Goal: Task Accomplishment & Management: Use online tool/utility

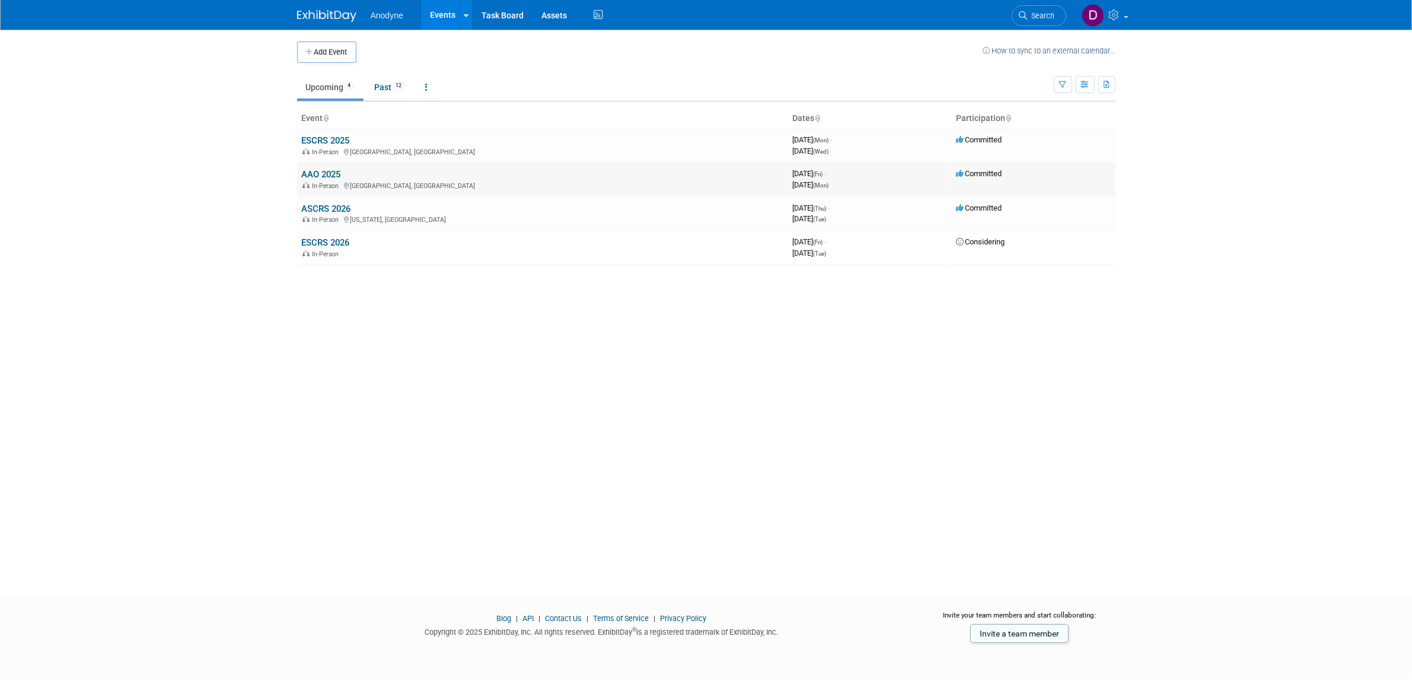
click at [326, 177] on link "AAO 2025" at bounding box center [321, 174] width 39 height 11
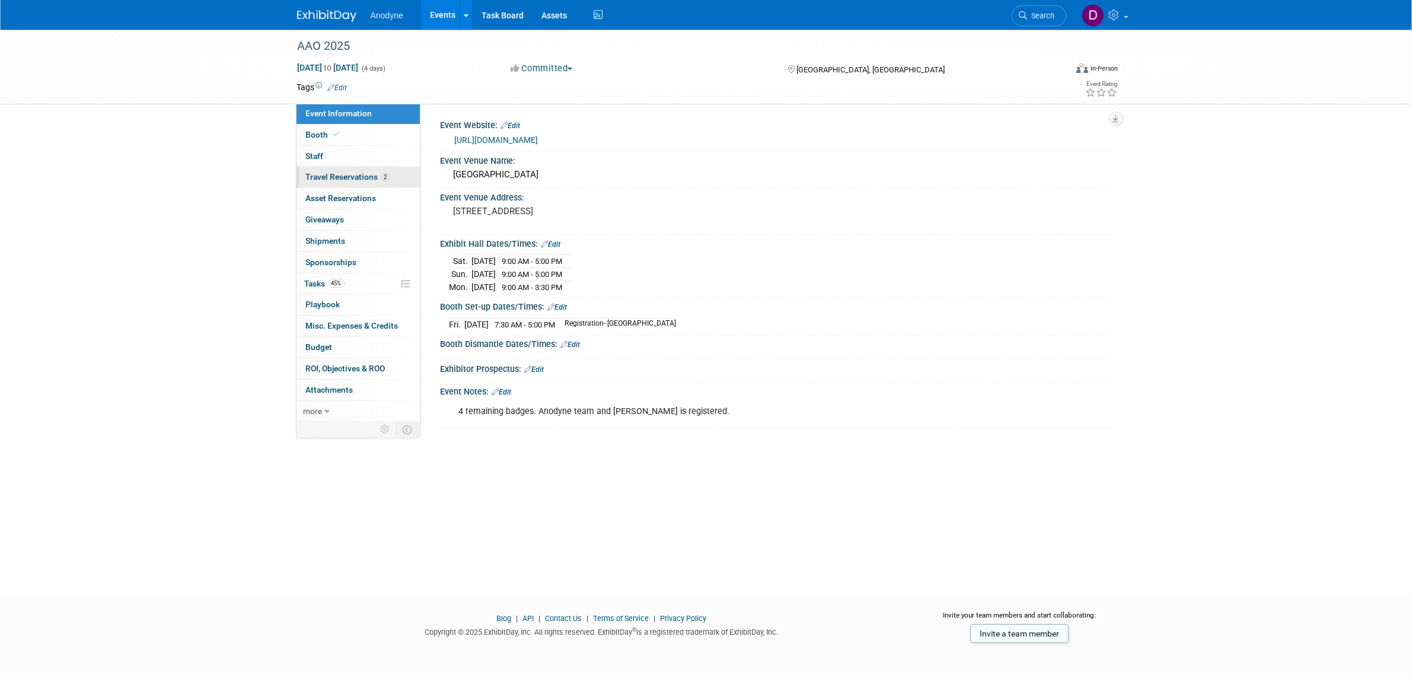
click at [360, 175] on span "Travel Reservations 2" at bounding box center [348, 176] width 84 height 9
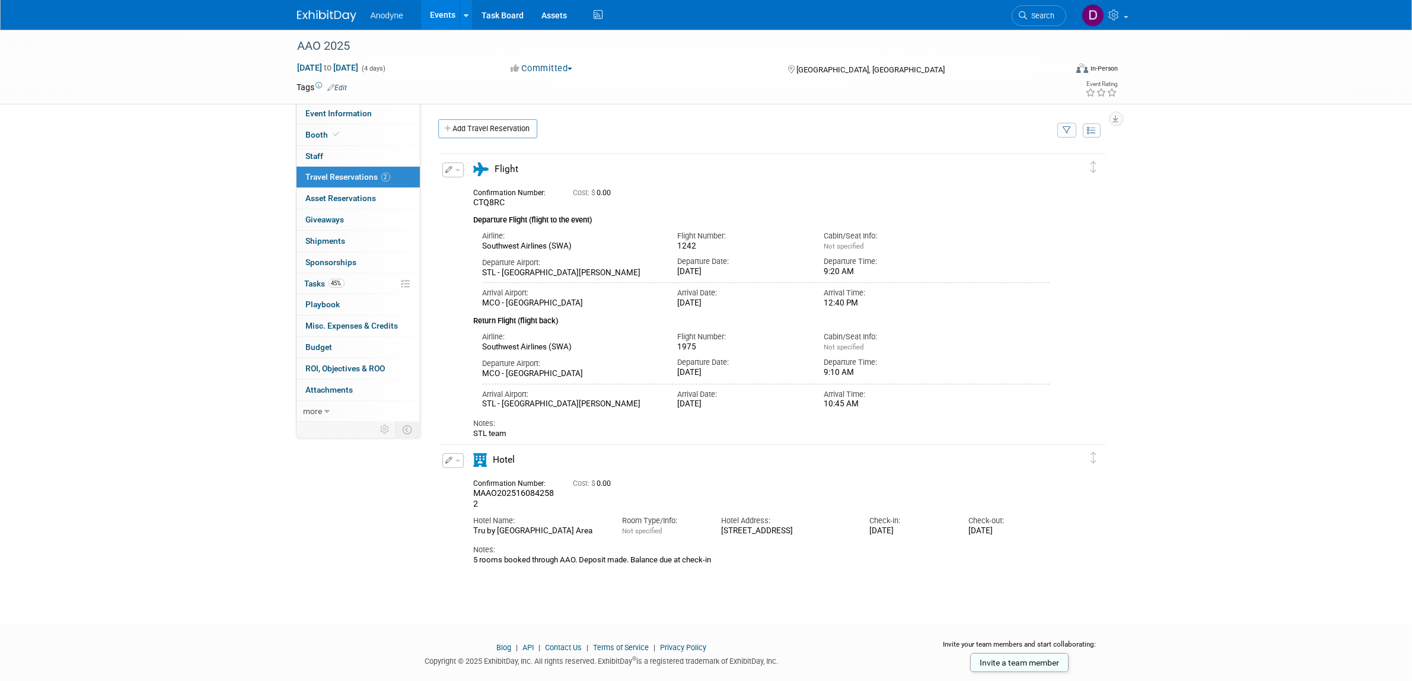
click at [319, 17] on img at bounding box center [326, 16] width 59 height 12
